Goal: Transaction & Acquisition: Purchase product/service

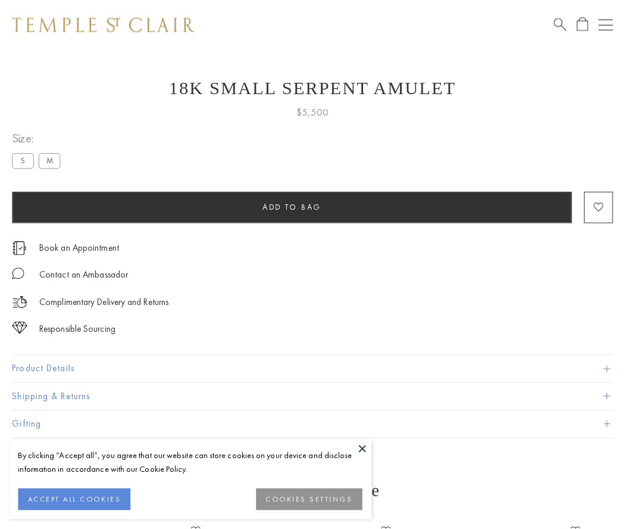
scroll to position [48, 0]
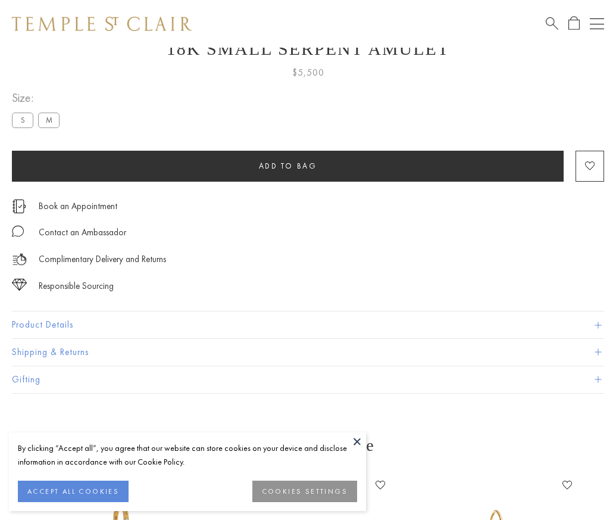
click at [288, 166] on span "Add to bag" at bounding box center [288, 166] width 58 height 10
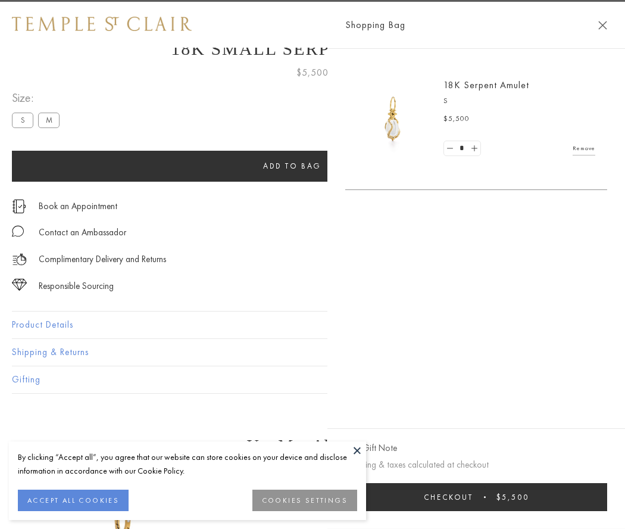
click at [473, 497] on span "Checkout" at bounding box center [448, 497] width 49 height 10
